Goal: Transaction & Acquisition: Book appointment/travel/reservation

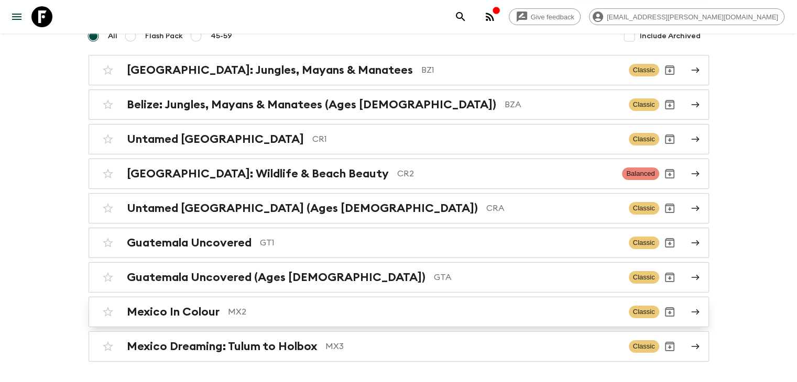
scroll to position [105, 0]
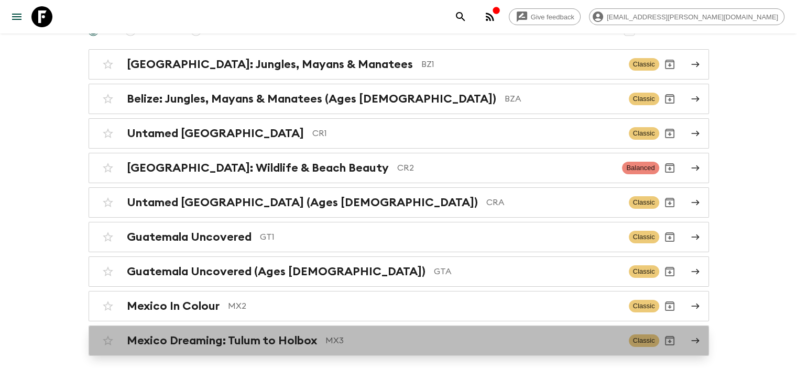
click at [272, 342] on h2 "Mexico Dreaming: Tulum to Holbox" at bounding box center [222, 341] width 190 height 14
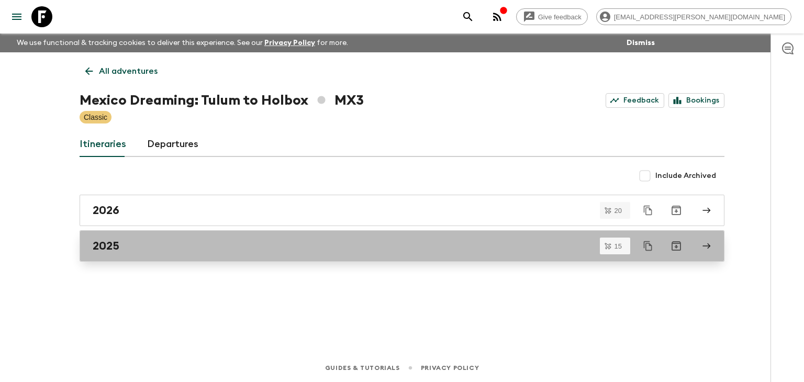
click at [140, 244] on div "2025" at bounding box center [392, 246] width 599 height 14
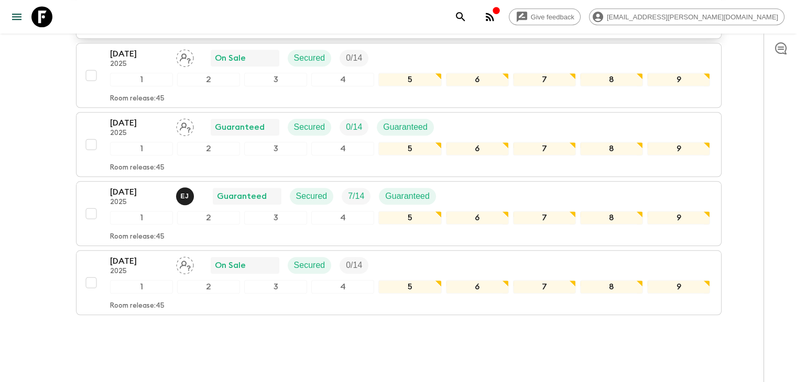
scroll to position [943, 0]
